Goal: Communication & Community: Connect with others

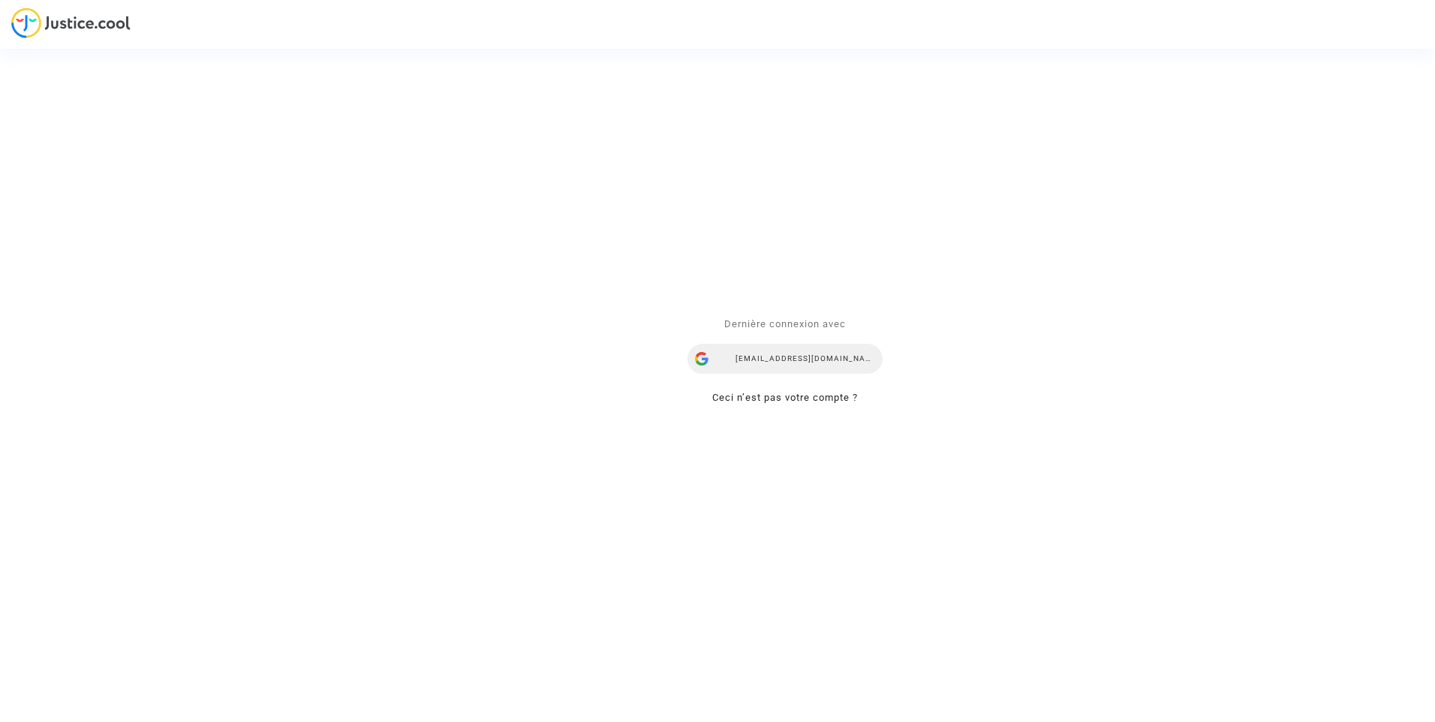
click at [777, 359] on div "[EMAIL_ADDRESS][DOMAIN_NAME]" at bounding box center [784, 359] width 195 height 30
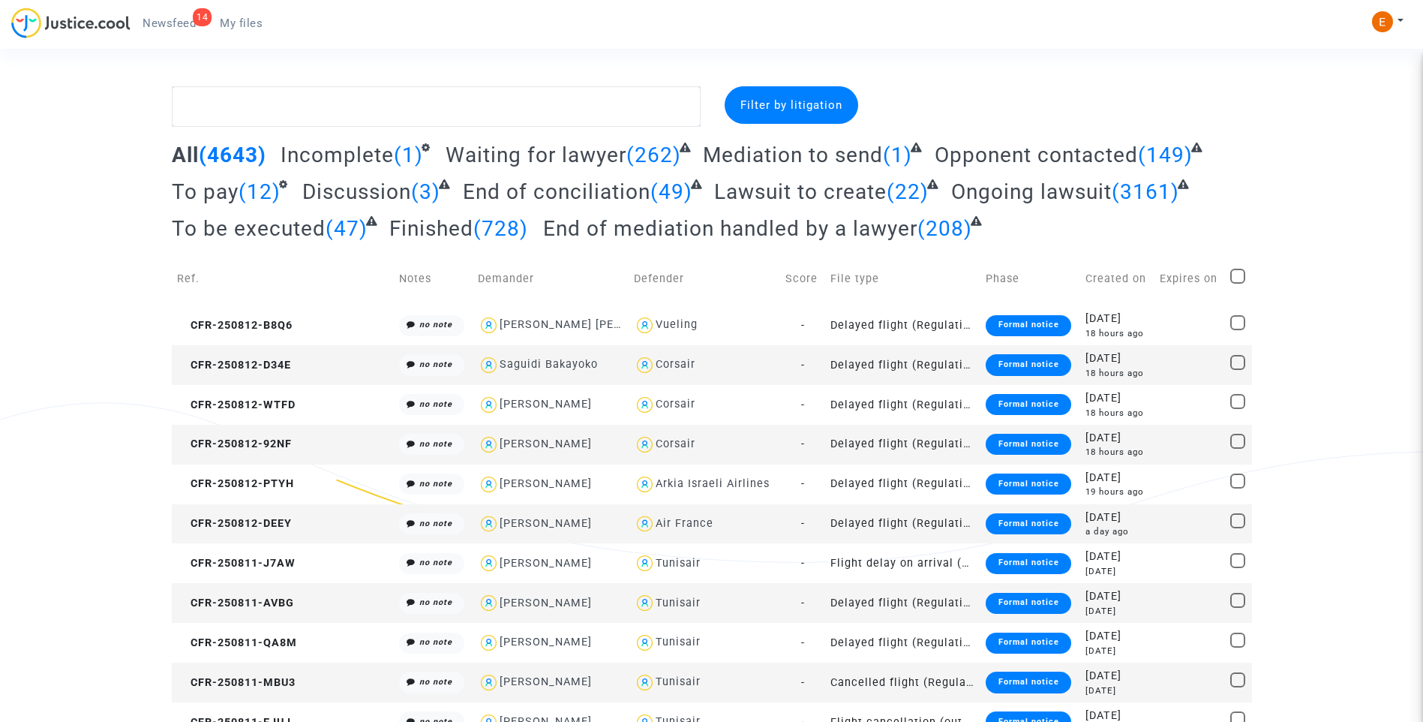
click at [180, 29] on span "Newsfeed" at bounding box center [169, 24] width 53 height 14
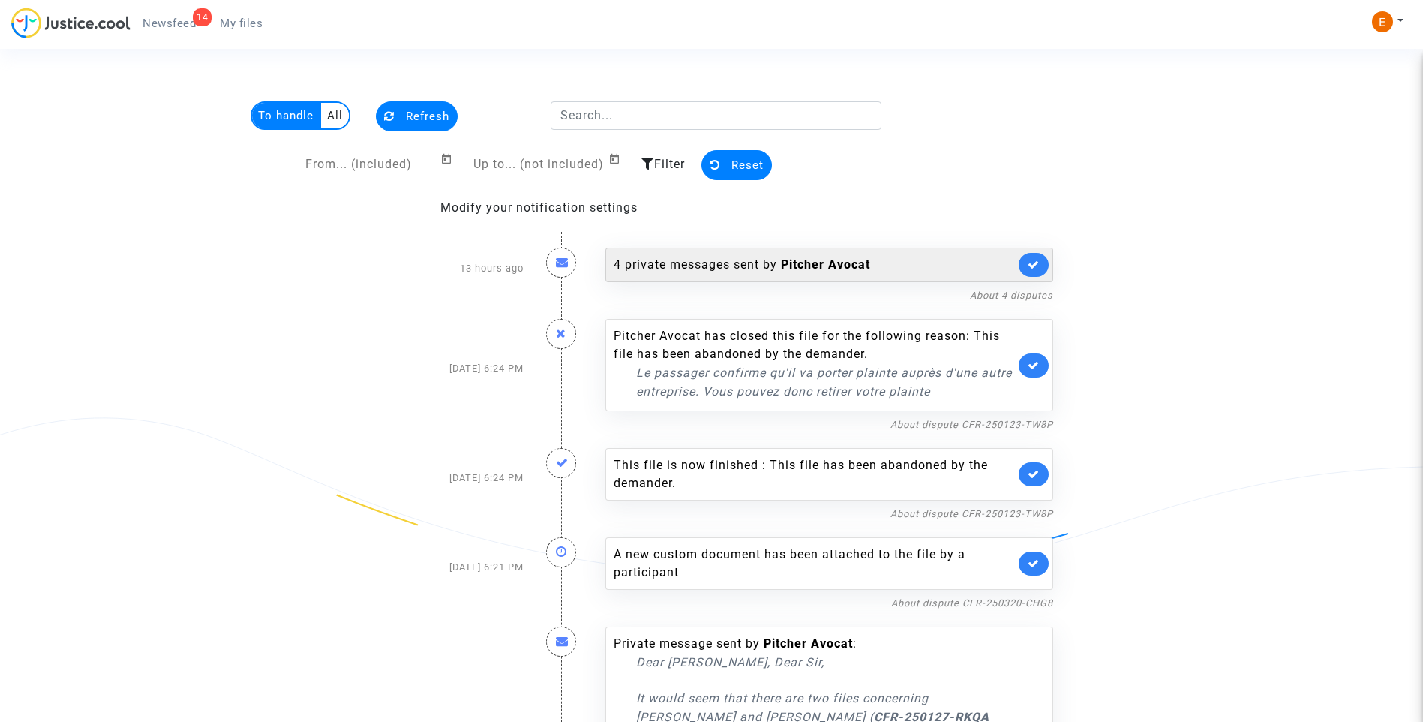
click at [724, 274] on div "4 private messages sent by [PERSON_NAME]" at bounding box center [829, 265] width 448 height 35
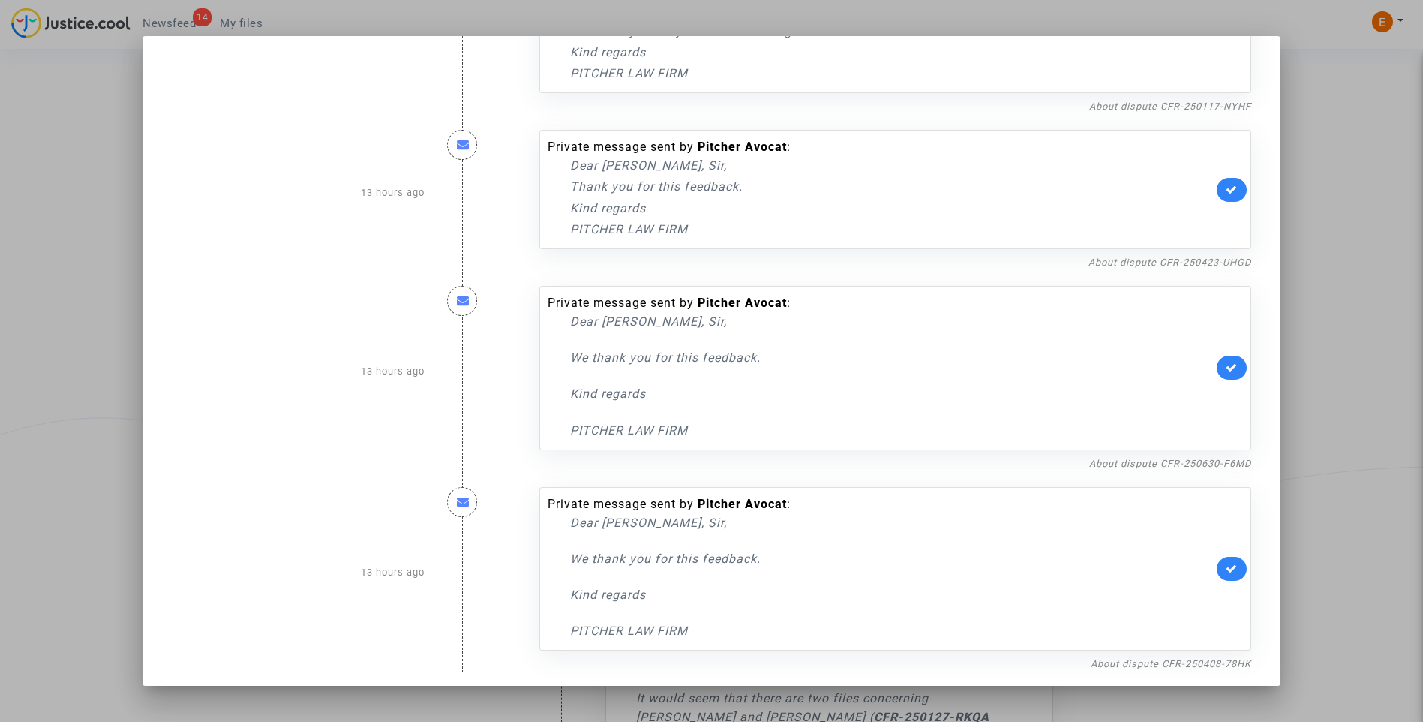
scroll to position [161, 0]
click at [1339, 275] on div at bounding box center [711, 361] width 1423 height 722
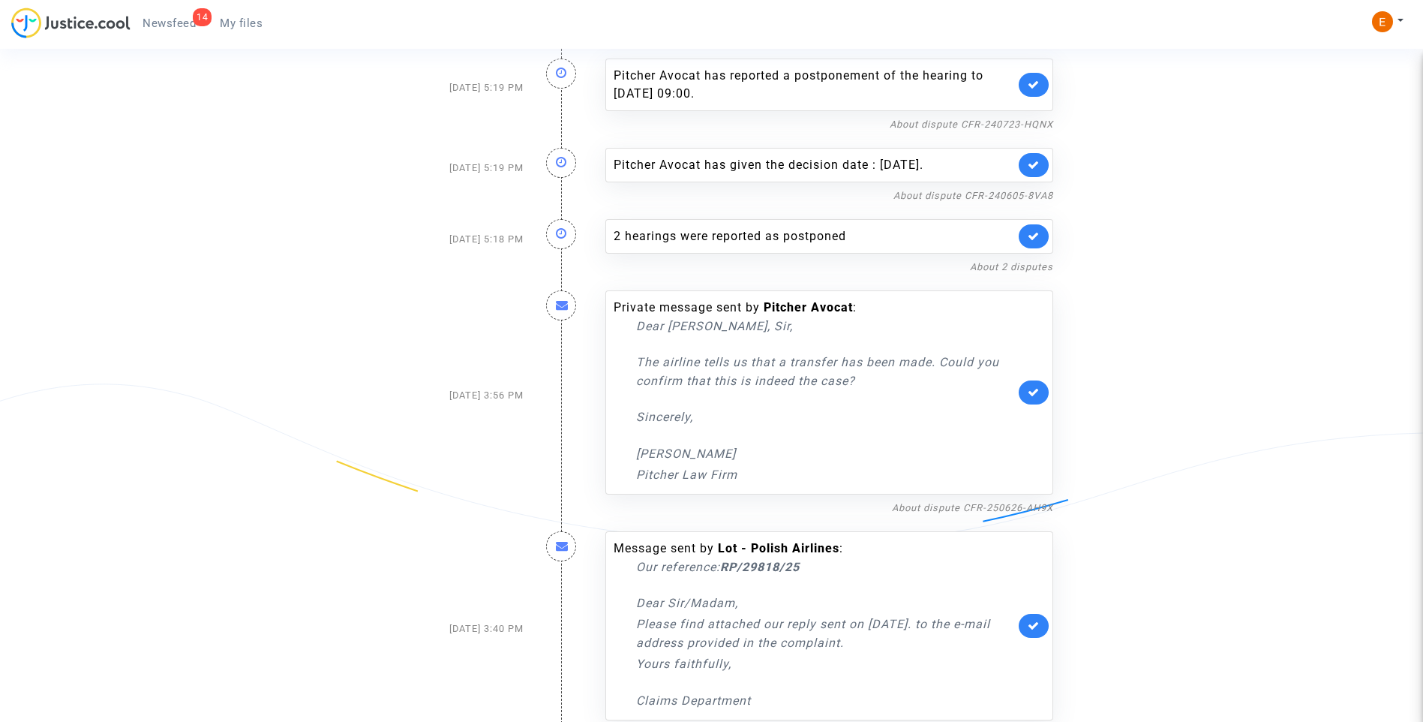
scroll to position [827, 0]
click at [1035, 618] on icon at bounding box center [1034, 623] width 12 height 11
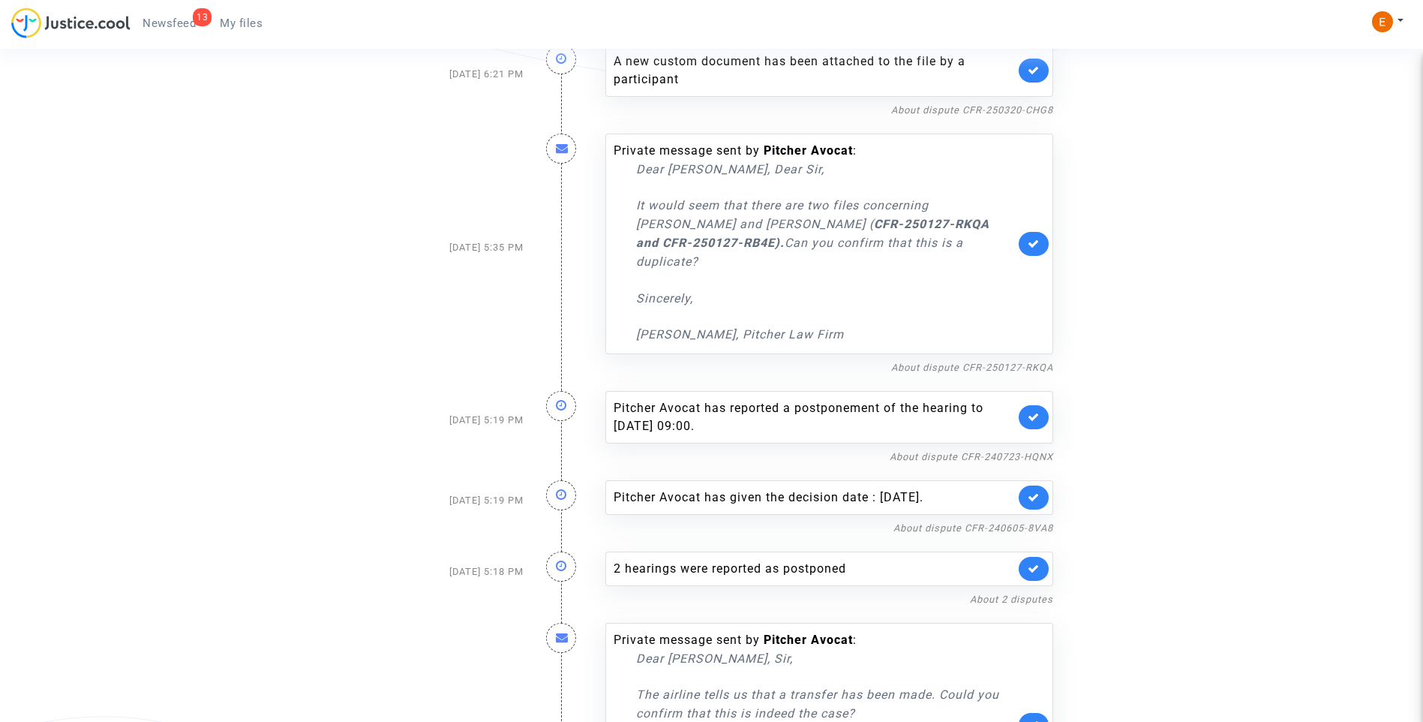
scroll to position [525, 0]
